Goal: Task Accomplishment & Management: Use online tool/utility

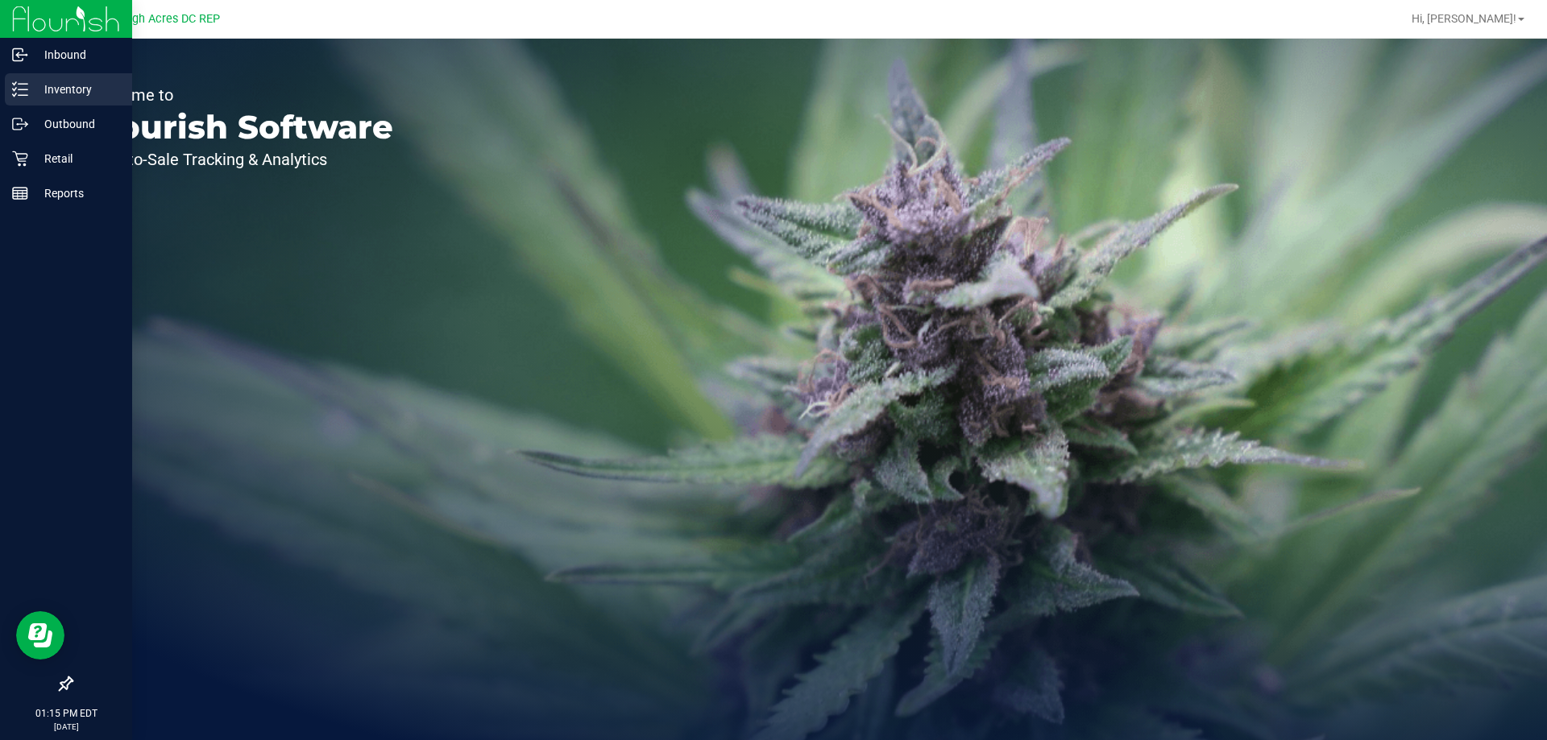
click at [59, 91] on p "Inventory" at bounding box center [76, 89] width 97 height 19
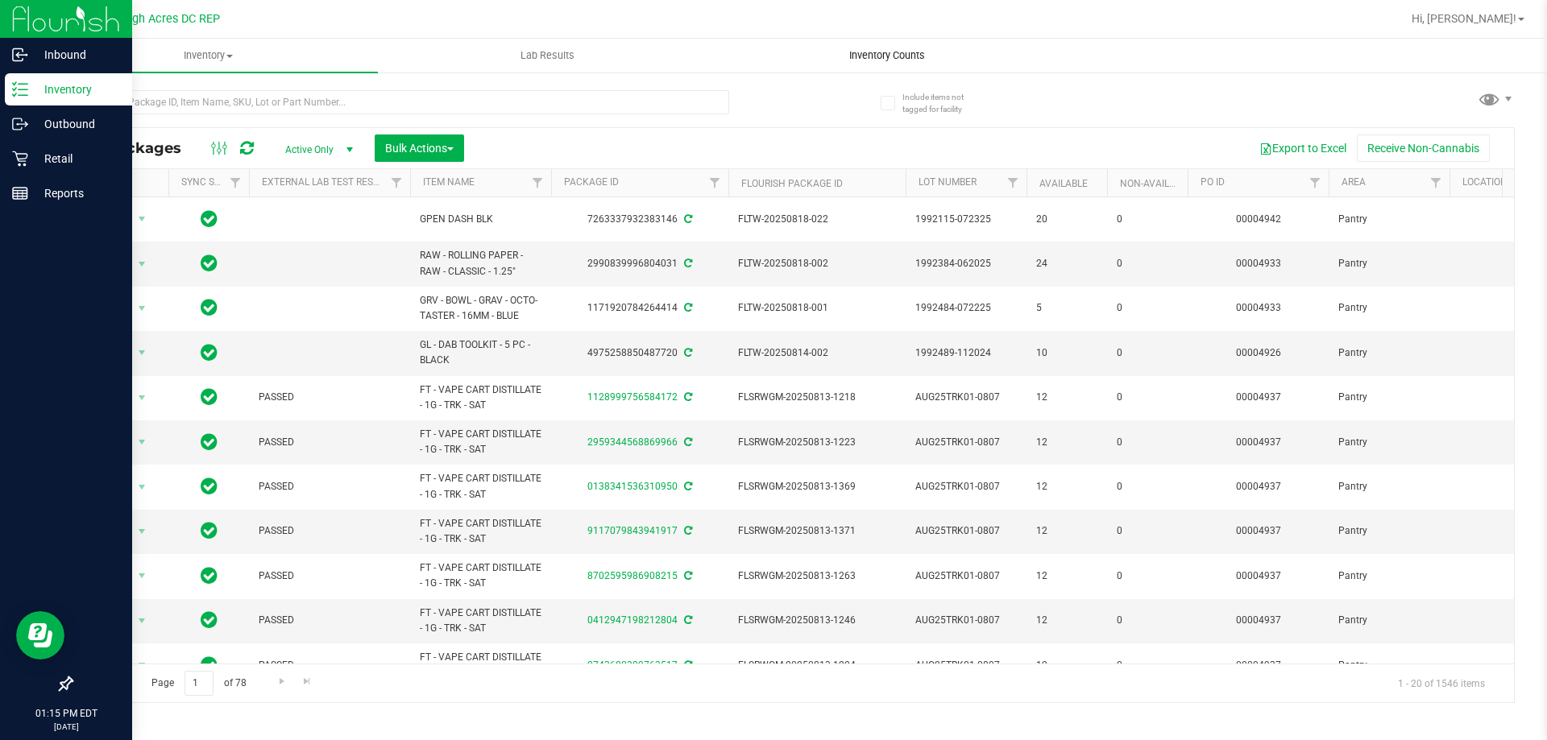
click at [880, 53] on span "Inventory Counts" at bounding box center [886, 55] width 119 height 15
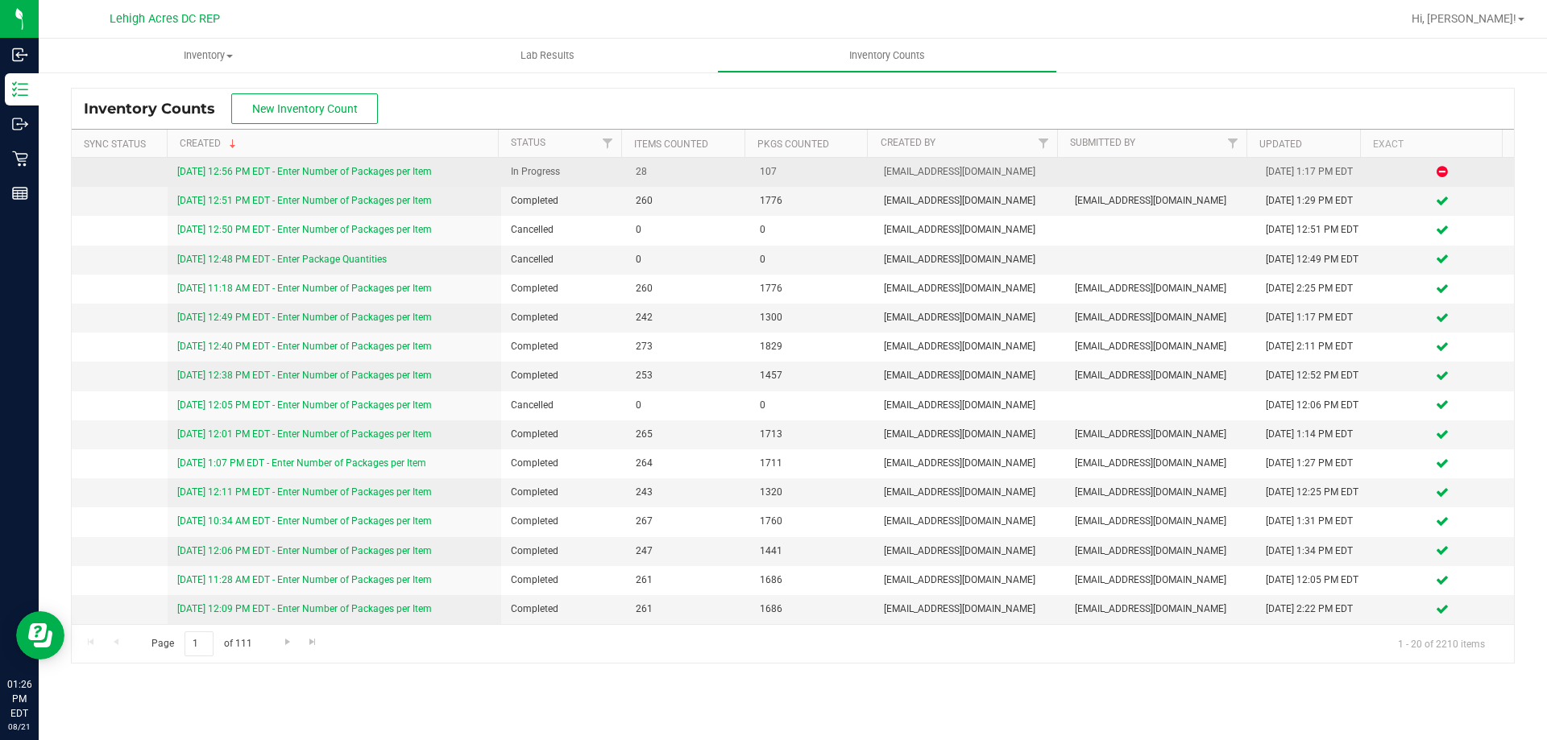
click at [388, 170] on link "[DATE] 12:56 PM EDT - Enter Number of Packages per Item" at bounding box center [304, 171] width 255 height 11
click at [360, 172] on link "[DATE] 12:56 PM EDT - Enter Number of Packages per Item" at bounding box center [304, 171] width 255 height 11
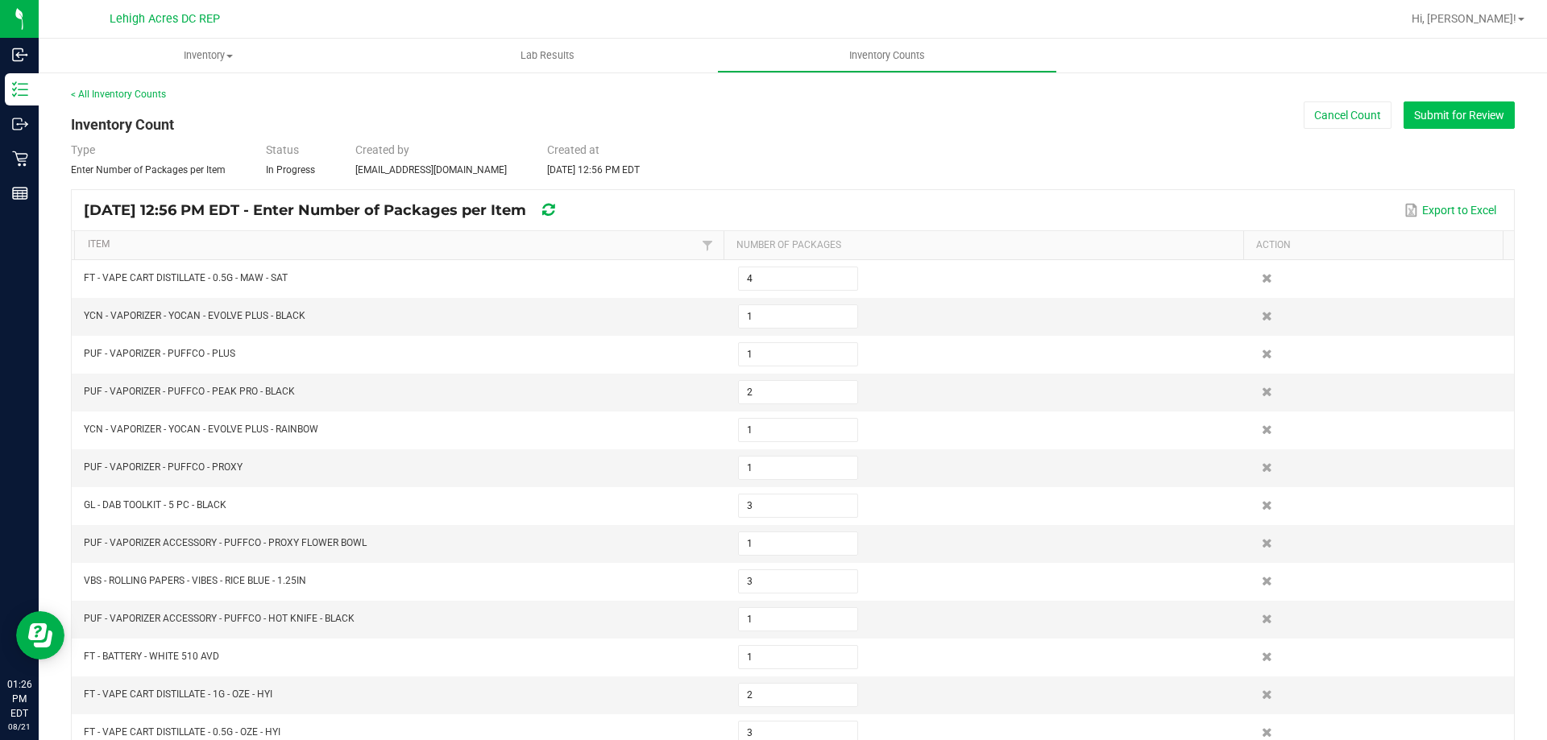
click at [1435, 125] on button "Submit for Review" at bounding box center [1458, 115] width 111 height 27
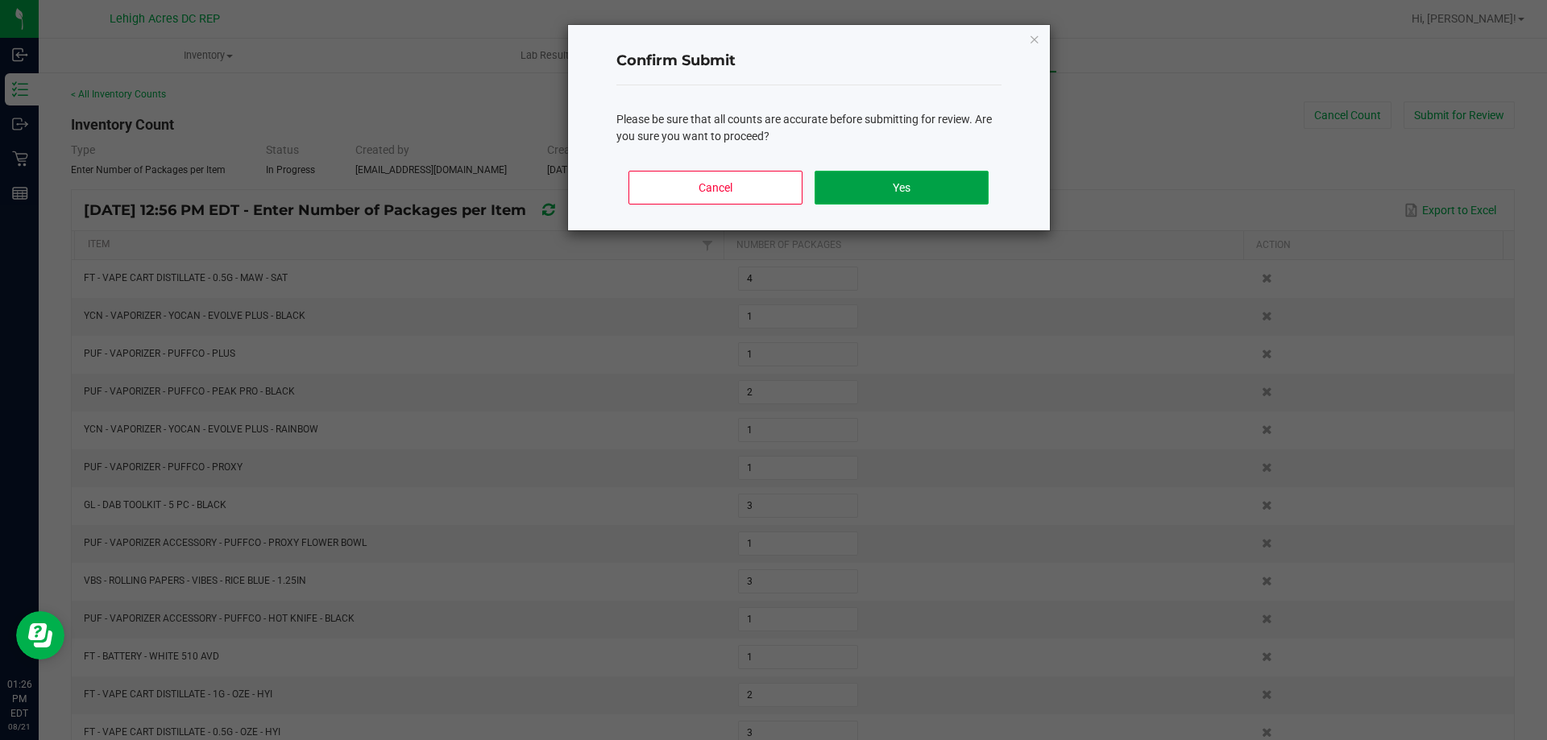
click at [884, 171] on button "Yes" at bounding box center [901, 188] width 173 height 34
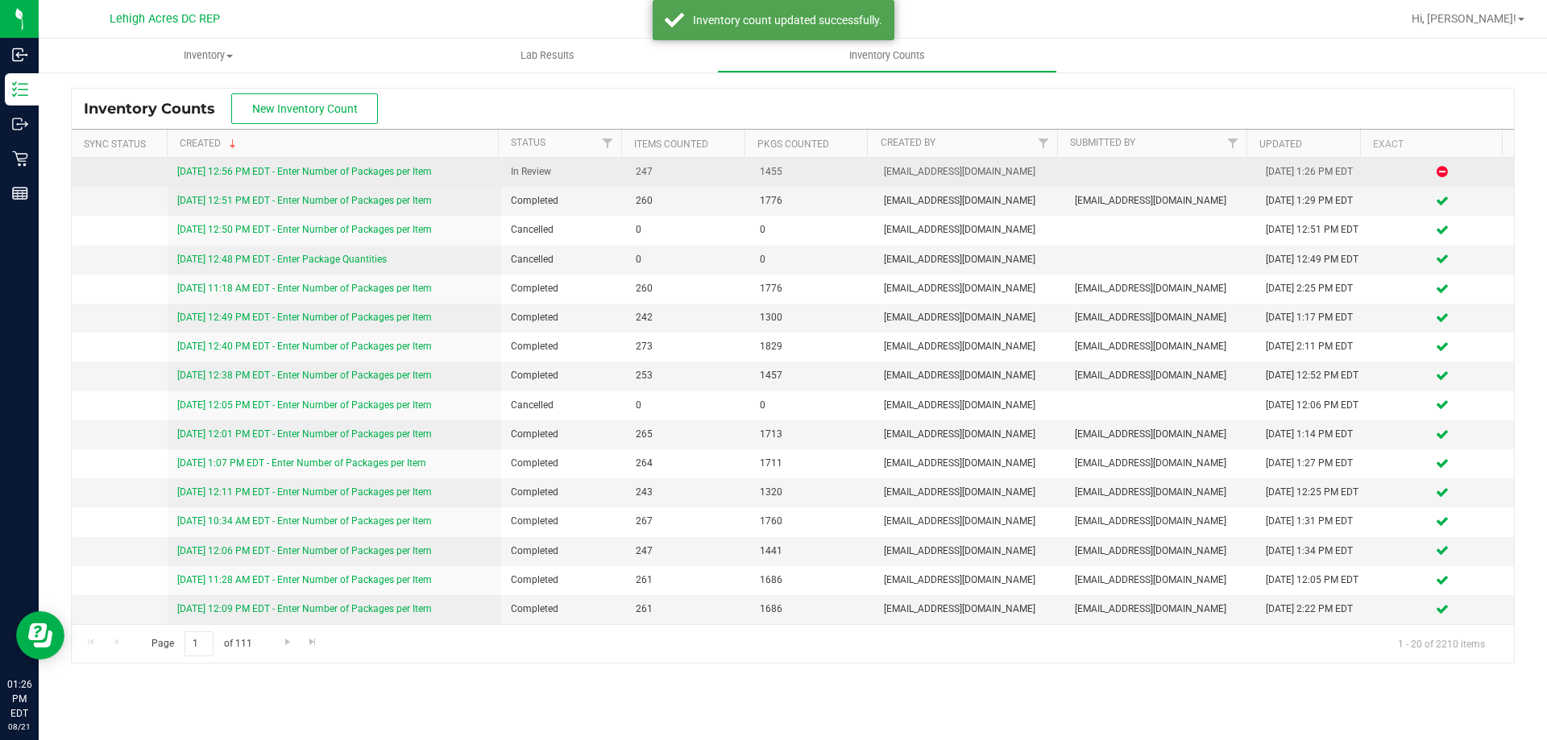
click at [414, 171] on link "[DATE] 12:56 PM EDT - Enter Number of Packages per Item" at bounding box center [304, 171] width 255 height 11
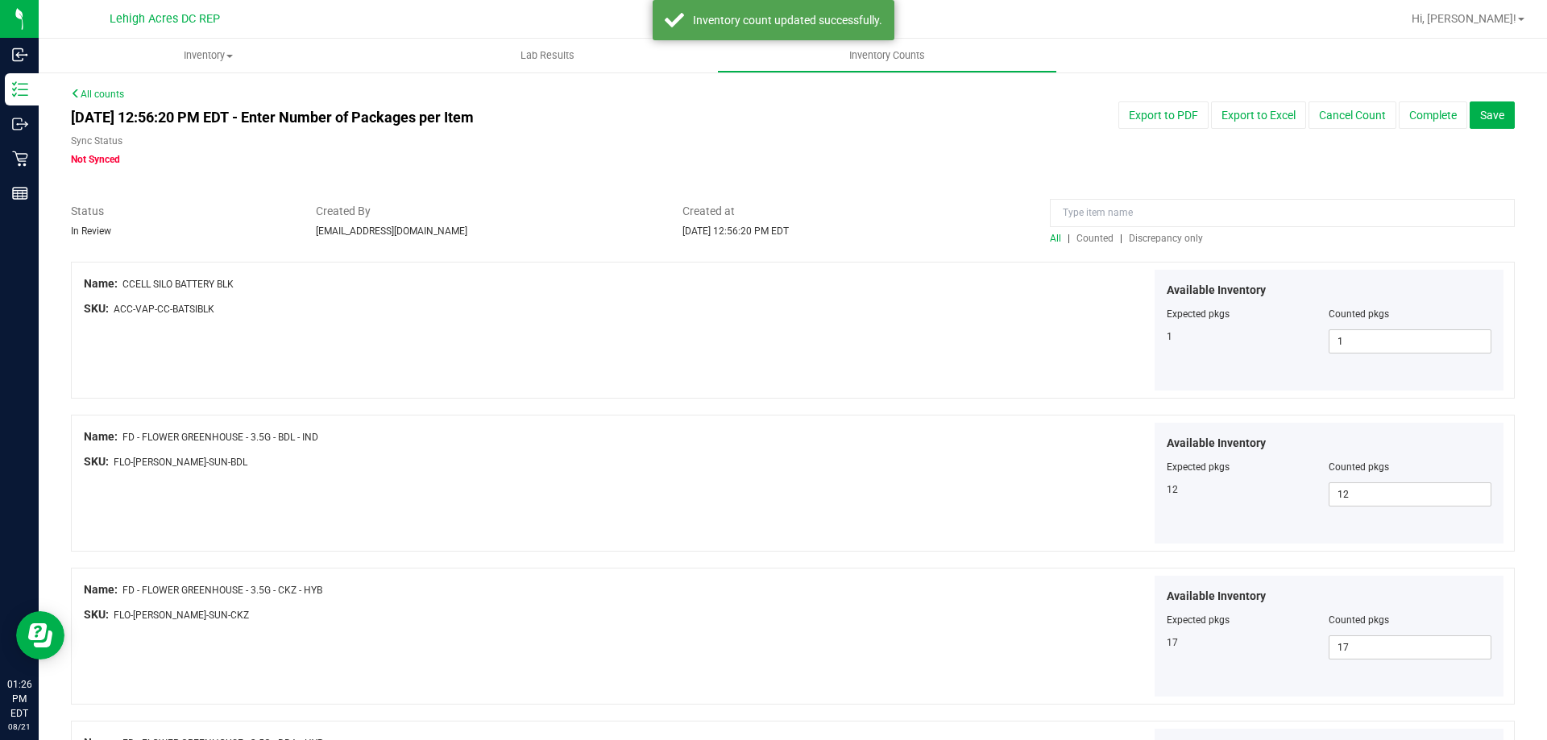
click at [1147, 239] on span "Discrepancy only" at bounding box center [1166, 238] width 74 height 11
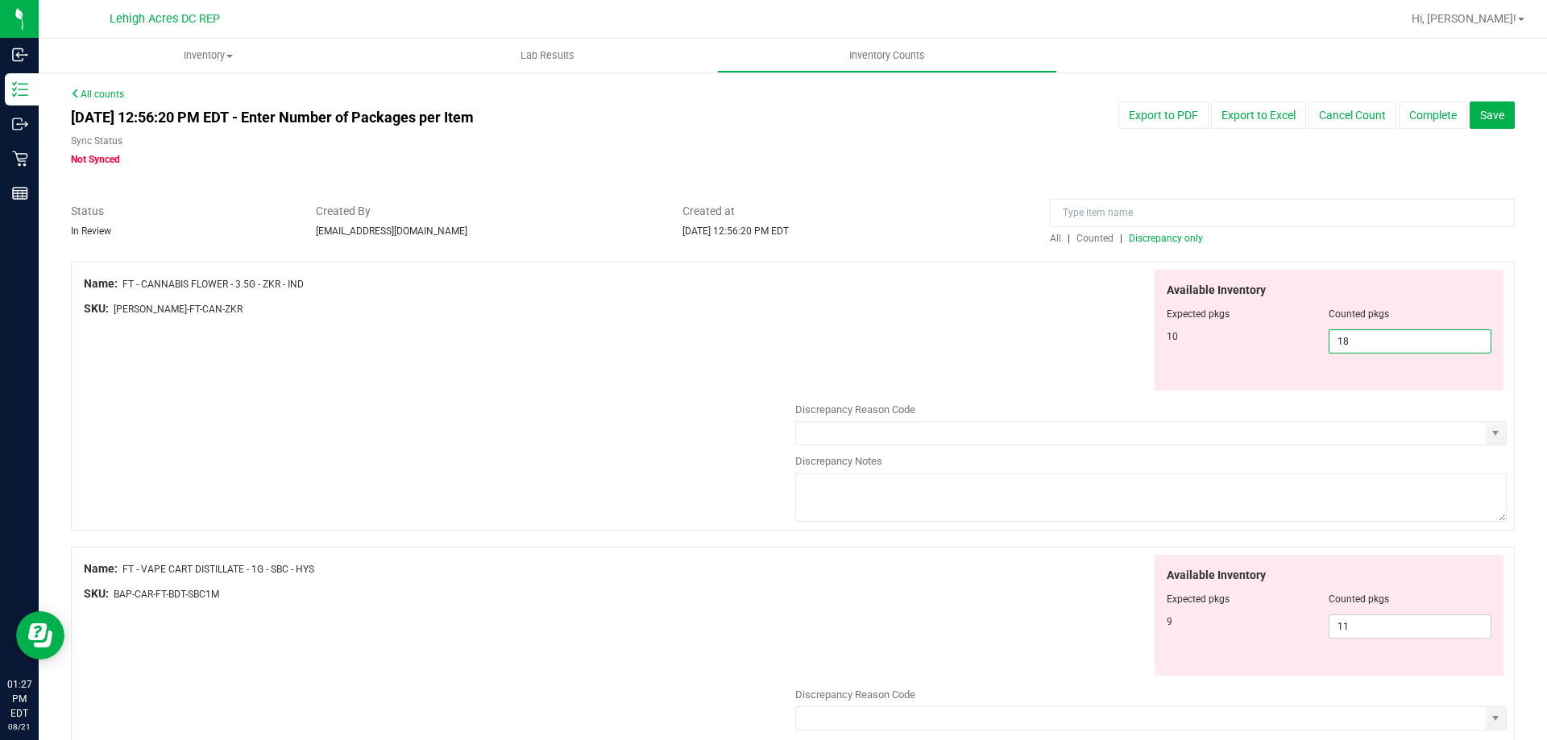
click at [1344, 341] on span "18 18" at bounding box center [1410, 342] width 163 height 24
click at [1344, 341] on input "18" at bounding box center [1409, 341] width 161 height 23
type input "10"
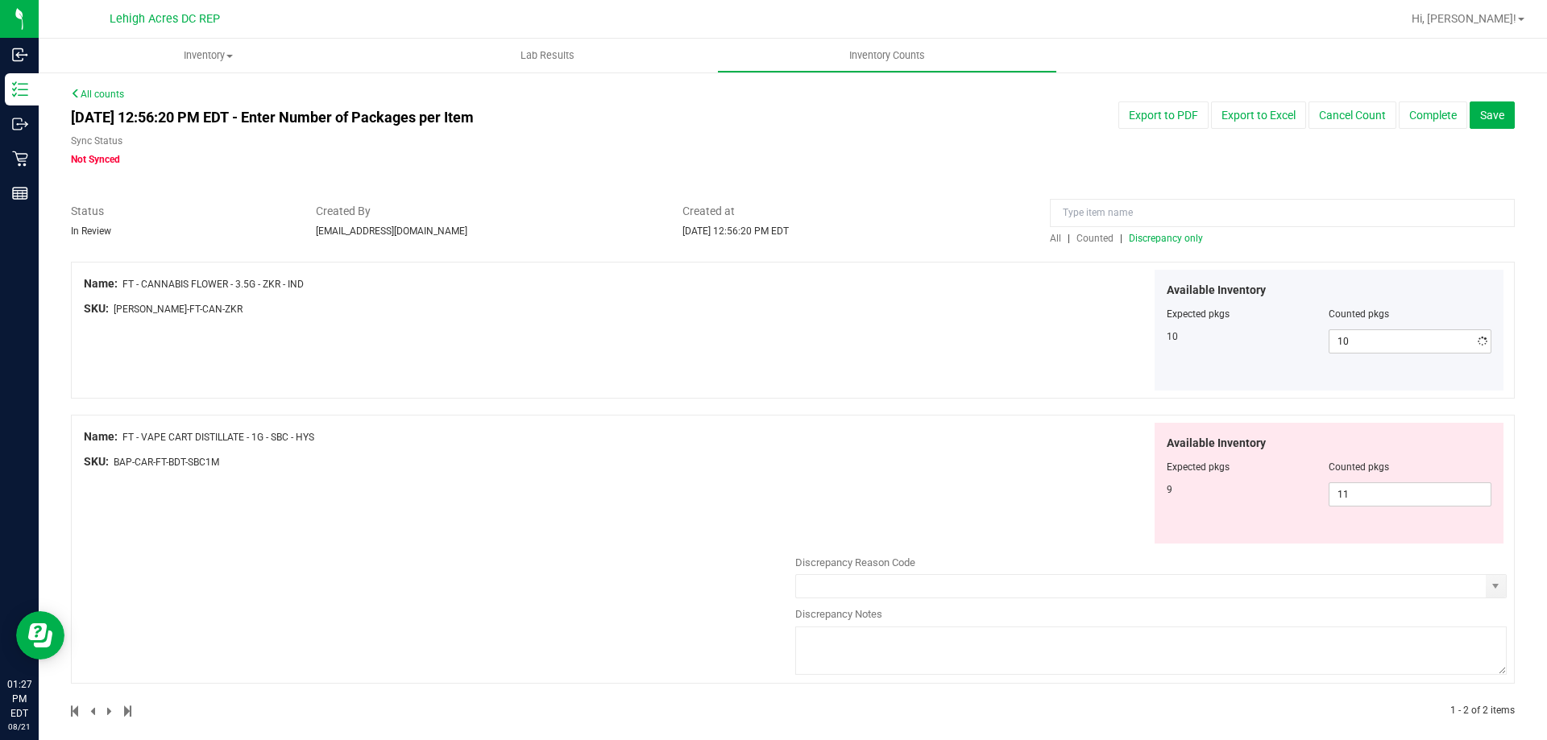
click at [1064, 314] on div "Available Inventory Expected pkgs Counted pkgs 10 10 10" at bounding box center [1150, 331] width 711 height 122
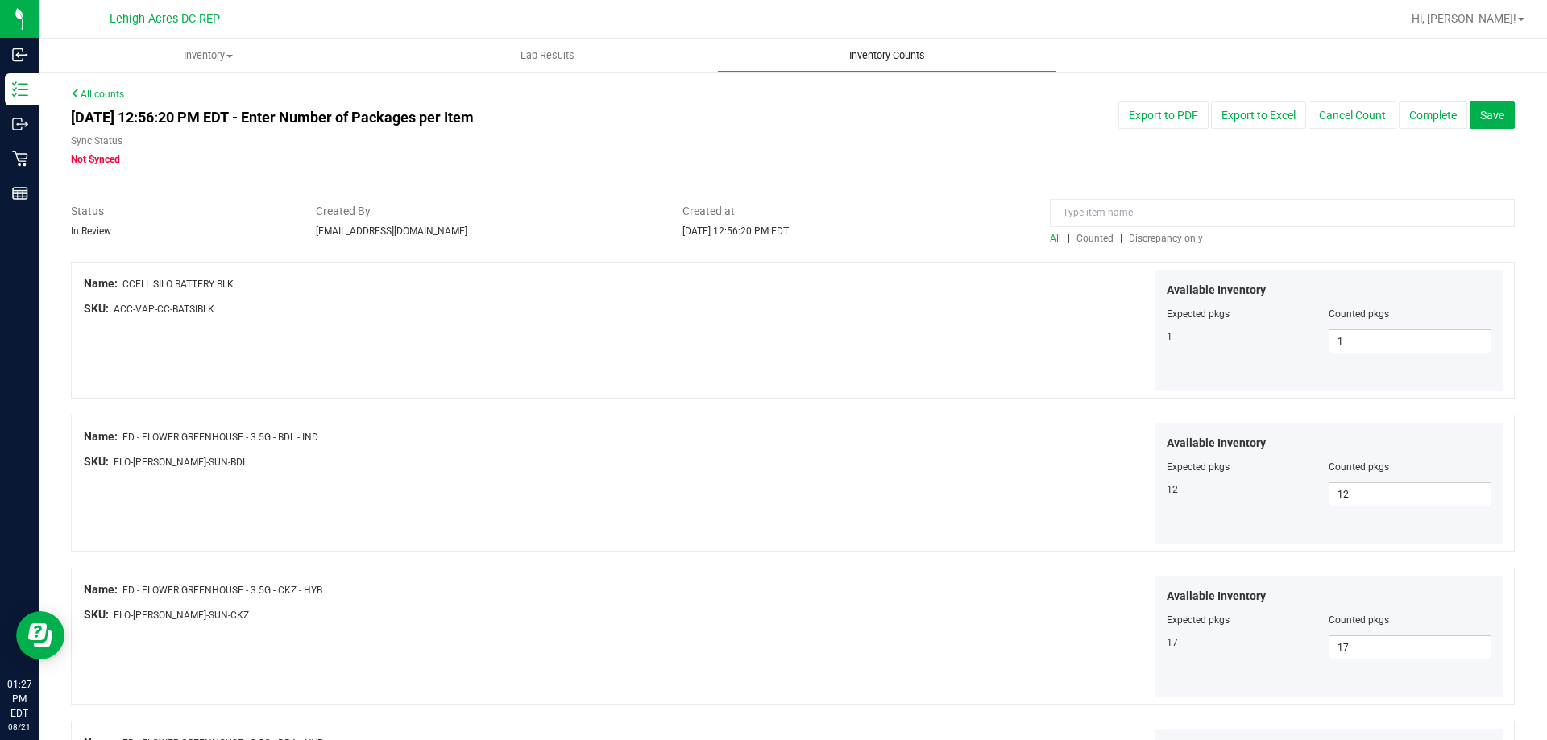
click at [885, 57] on span "Inventory Counts" at bounding box center [886, 55] width 119 height 15
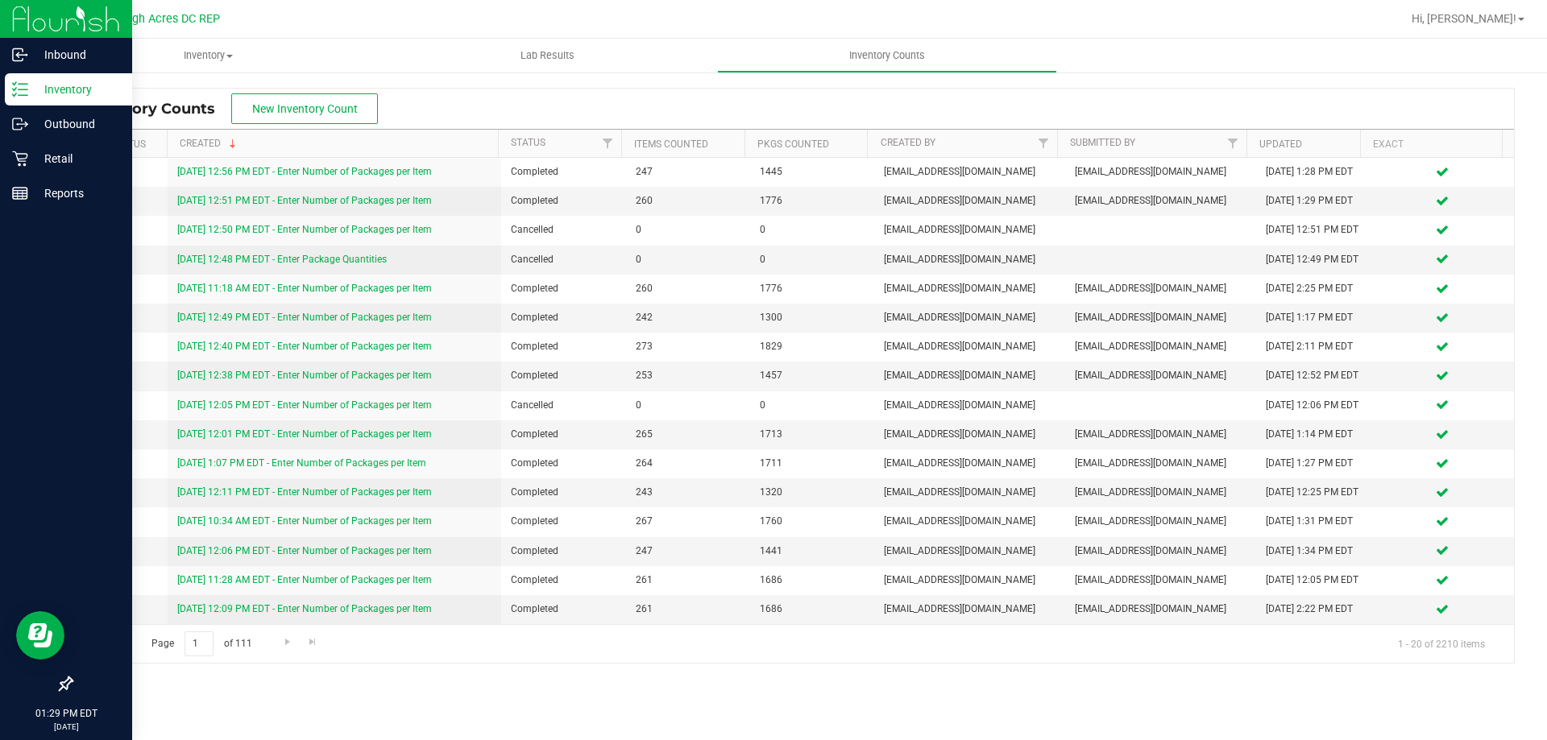
click at [27, 18] on img at bounding box center [66, 19] width 108 height 38
